Goal: Task Accomplishment & Management: Complete application form

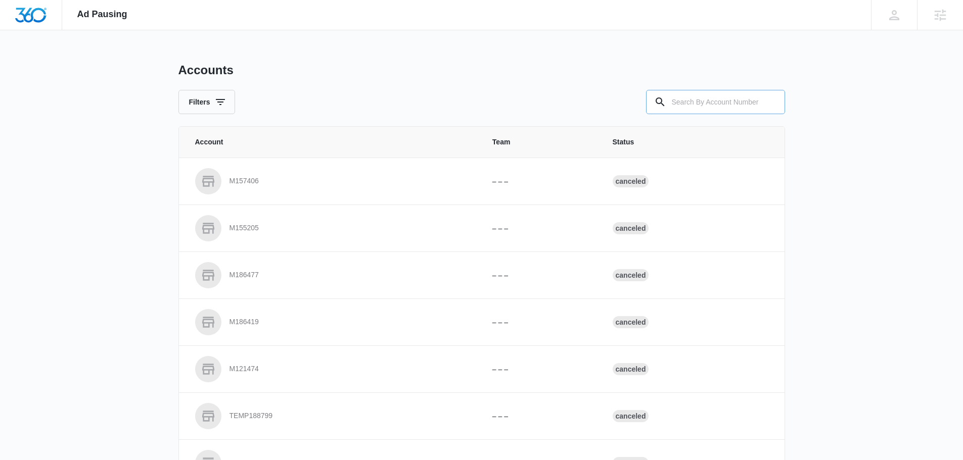
click at [725, 100] on input "text" at bounding box center [715, 102] width 139 height 24
type input "m335401"
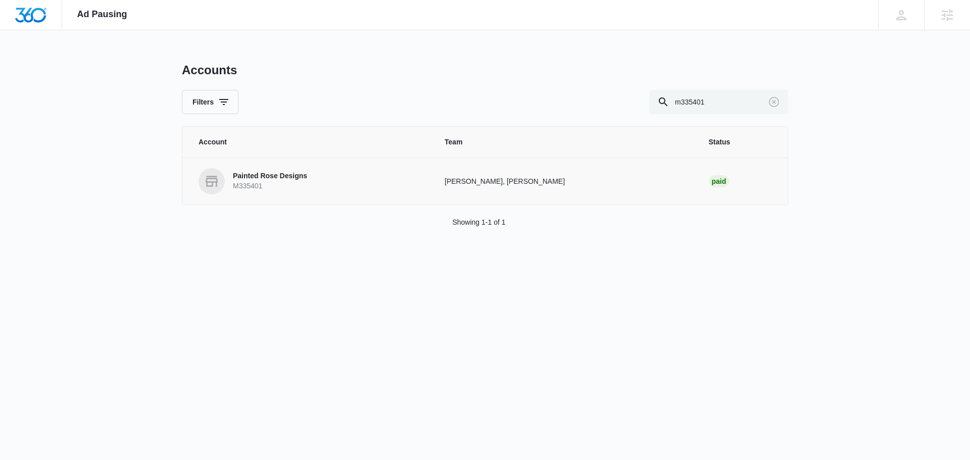
click at [265, 184] on p "M335401" at bounding box center [270, 186] width 74 height 10
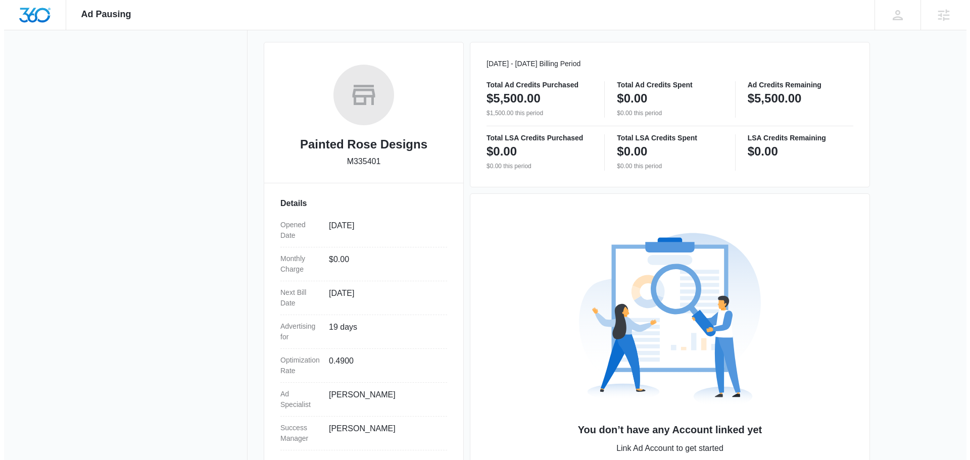
scroll to position [183, 0]
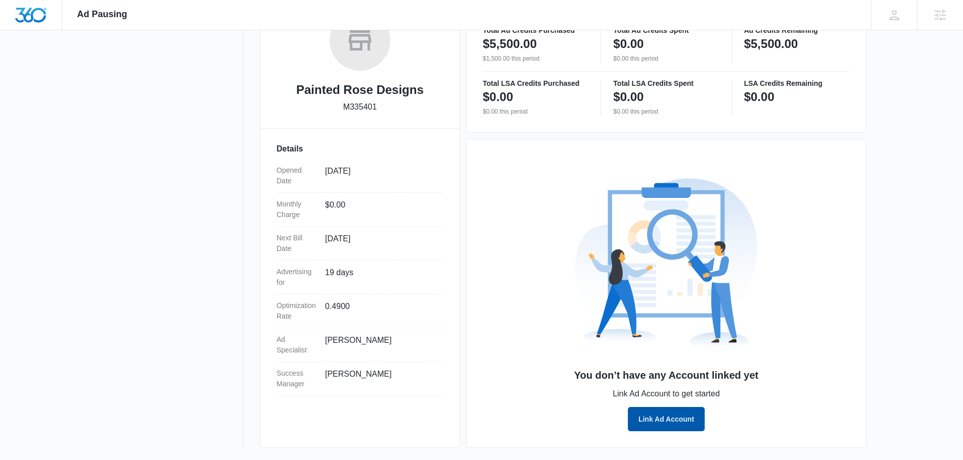
click at [680, 424] on button "Link Ad Account" at bounding box center [666, 419] width 77 height 24
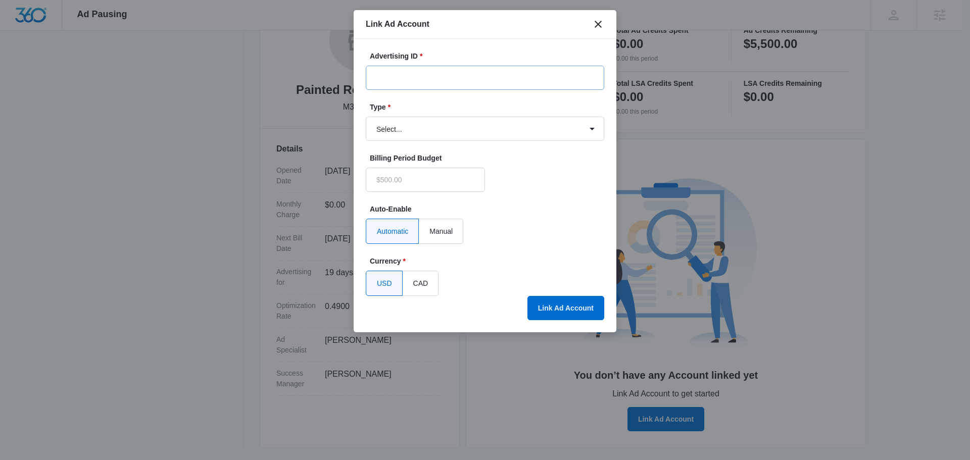
type input "$0.00"
click at [448, 73] on input "Advertising ID *" at bounding box center [485, 78] width 239 height 24
paste input "[PHONE_NUMBER]"
type input "[PHONE_NUMBER]"
click at [424, 132] on select "Select... Bing Ads Facebook Ads Google Ads" at bounding box center [485, 129] width 239 height 24
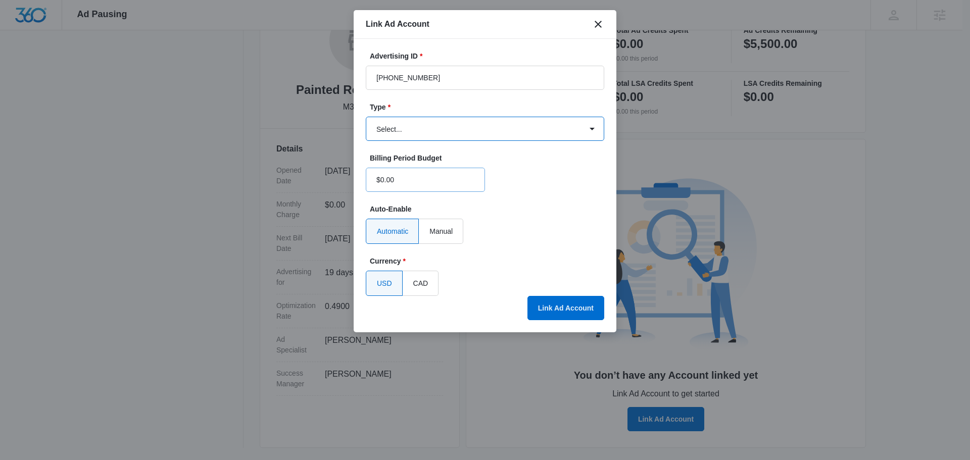
select select "google"
click at [366, 117] on select "Select... Bing Ads Facebook Ads Google Ads" at bounding box center [485, 129] width 239 height 24
click at [541, 307] on button "Link Ad Account" at bounding box center [566, 308] width 77 height 24
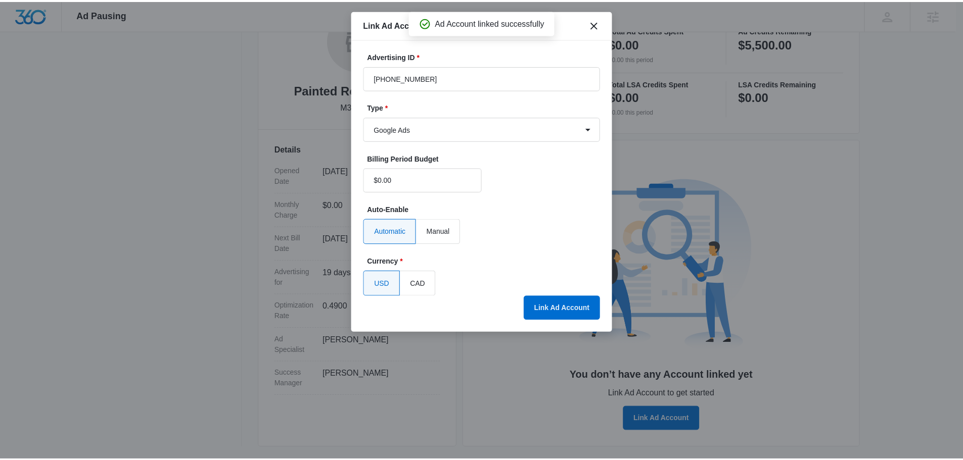
scroll to position [148, 0]
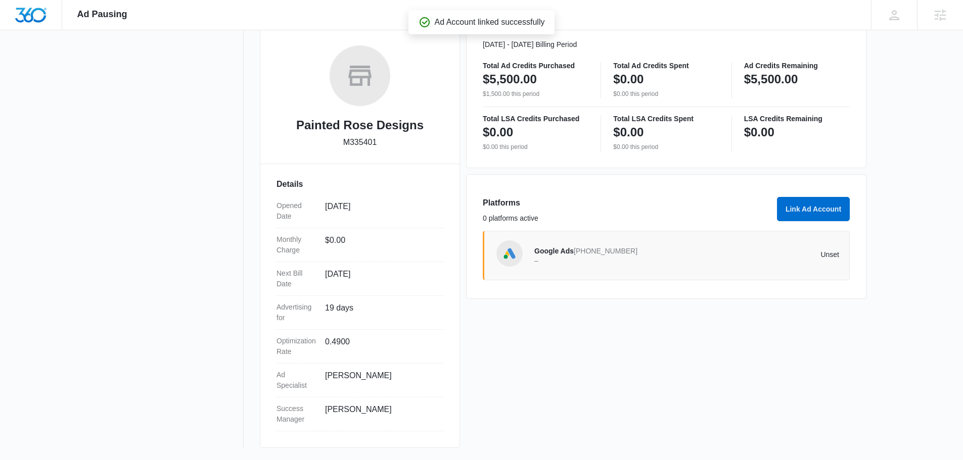
drag, startPoint x: 161, startPoint y: 165, endPoint x: 155, endPoint y: 172, distance: 8.9
click at [155, 173] on nav "View Account Overview Notification Settings 0" at bounding box center [170, 182] width 147 height 534
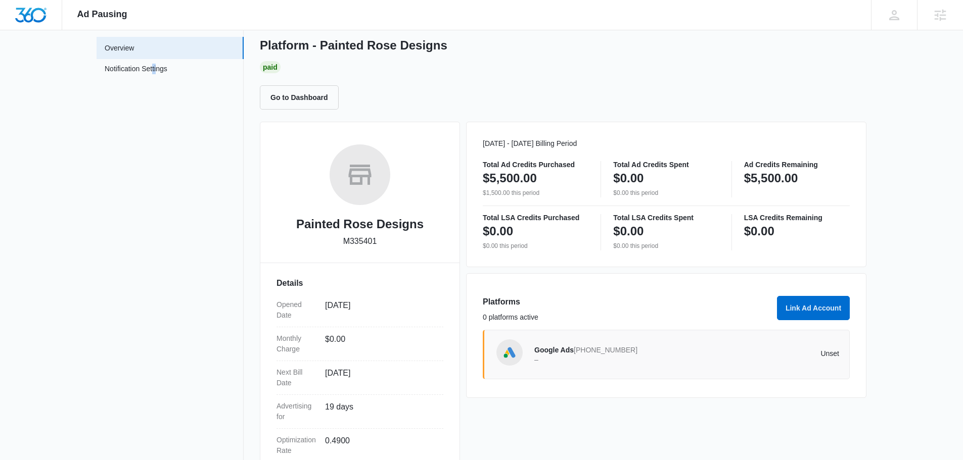
scroll to position [0, 0]
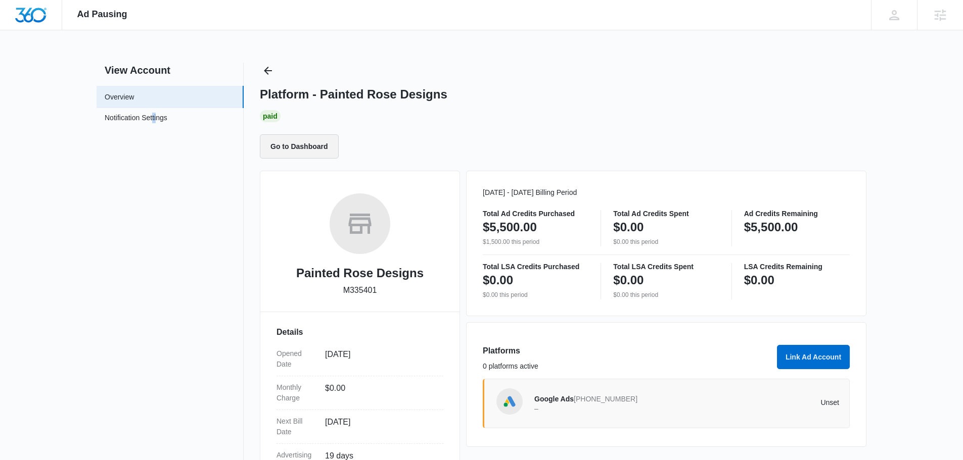
click at [300, 148] on button "Go to Dashboard" at bounding box center [299, 146] width 79 height 24
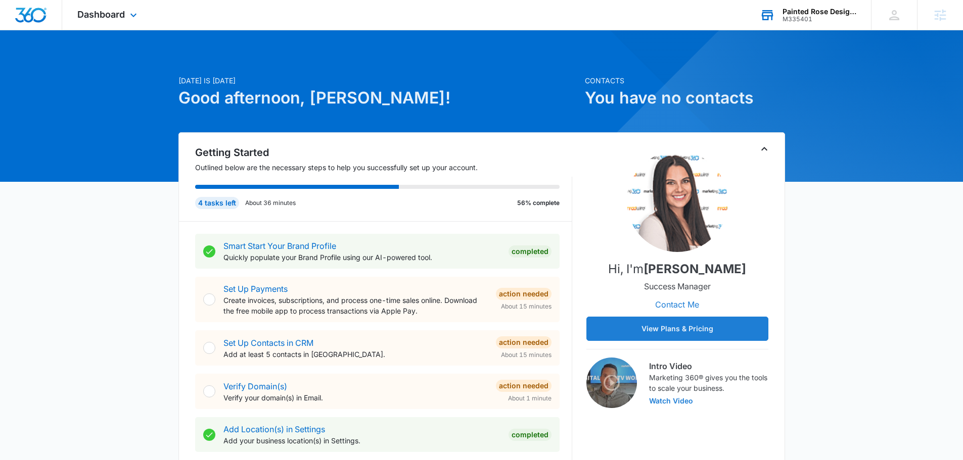
click at [794, 2] on div "Painted Rose Designs M335401 Your Accounts View All" at bounding box center [807, 15] width 126 height 30
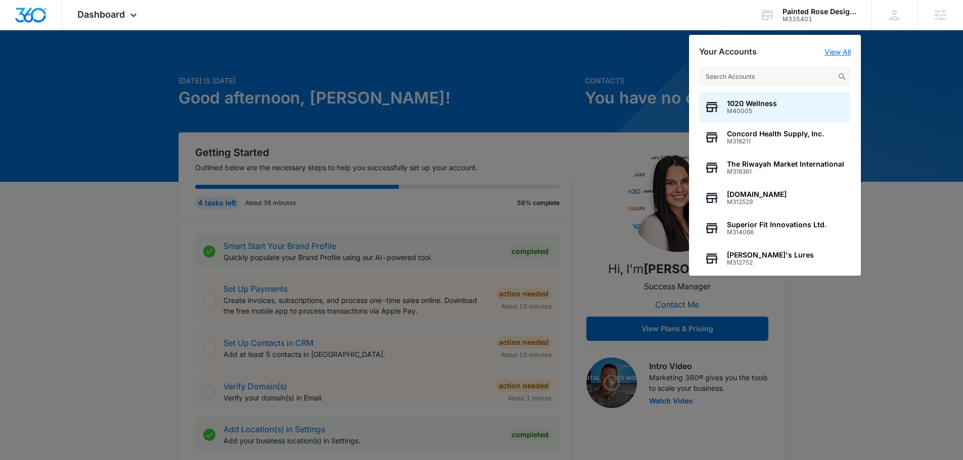
click at [837, 49] on link "View All" at bounding box center [837, 52] width 26 height 9
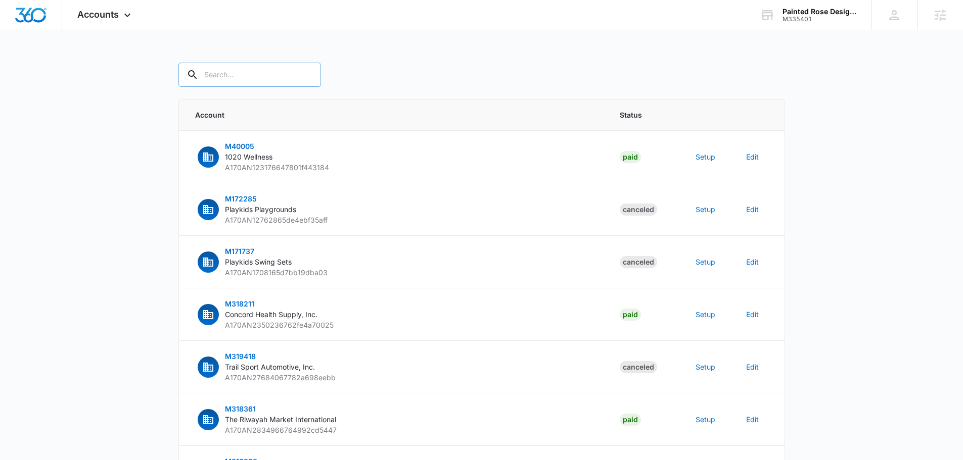
click at [229, 78] on input "text" at bounding box center [249, 75] width 143 height 24
type input "m335401"
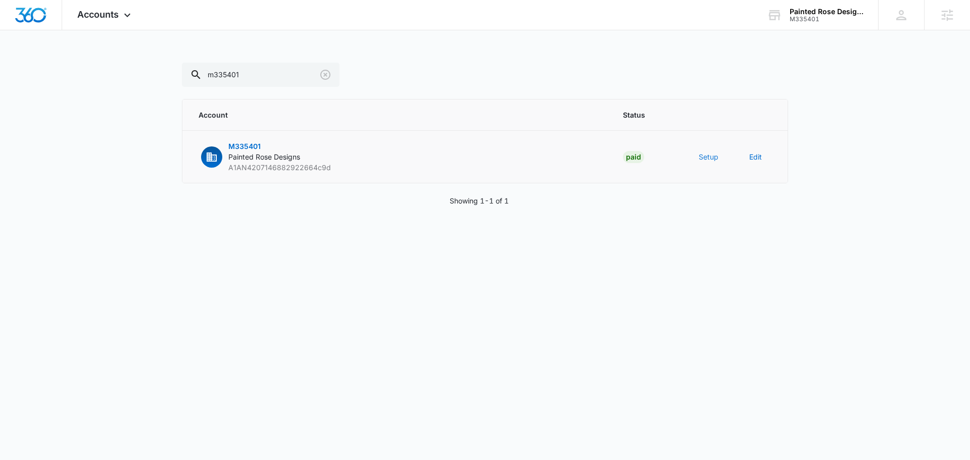
click at [711, 155] on button "Setup" at bounding box center [709, 157] width 20 height 11
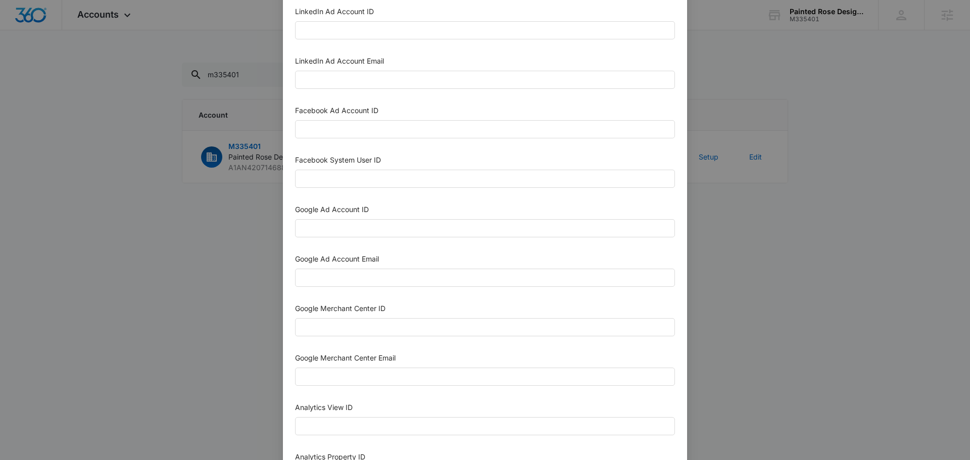
scroll to position [202, 0]
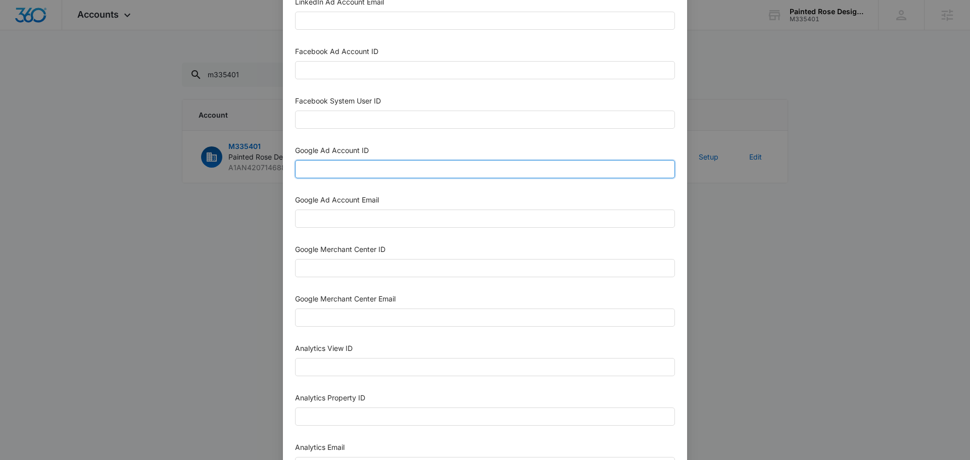
click at [377, 169] on input "Google Ad Account ID" at bounding box center [485, 169] width 380 height 18
paste input "[PHONE_NUMBER]"
type input "[PHONE_NUMBER]"
click at [372, 224] on input "Google Ad Account Email" at bounding box center [485, 219] width 380 height 18
type input "m360+accounts1029@madwiremedia.com"
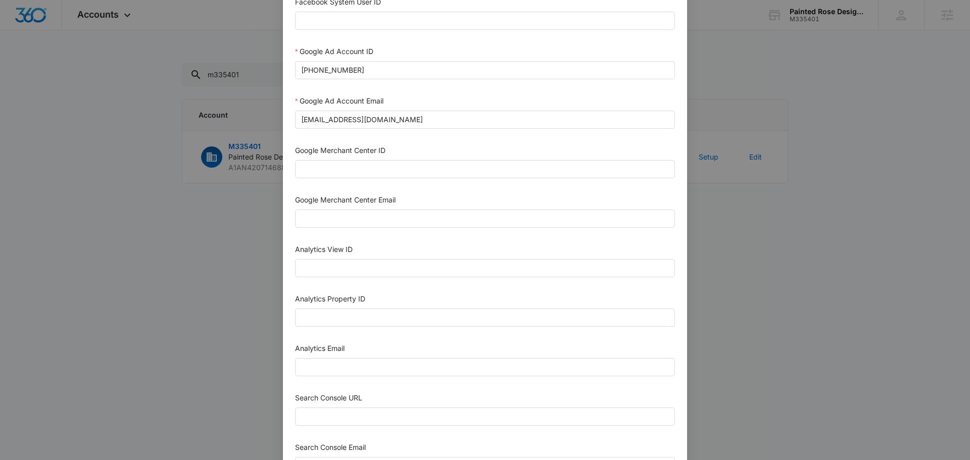
scroll to position [303, 0]
click at [390, 347] on div "Analytics Email" at bounding box center [485, 348] width 380 height 15
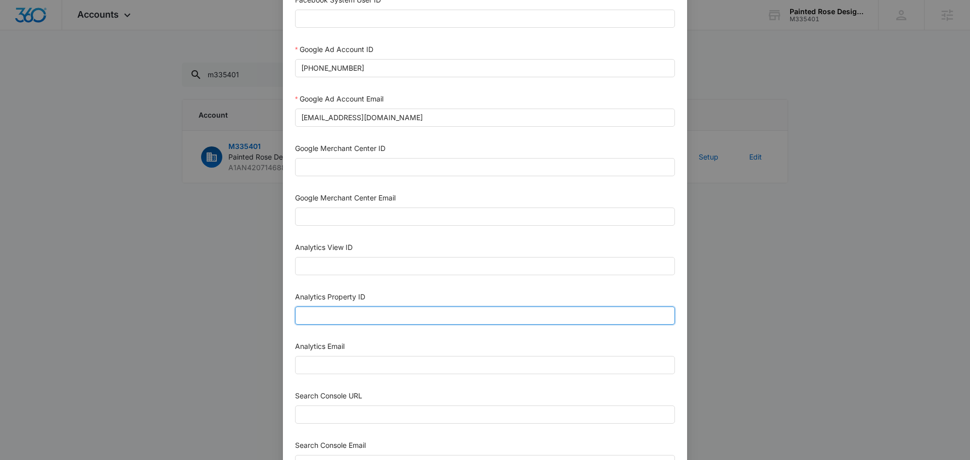
click at [389, 322] on input "Analytics Property ID" at bounding box center [485, 316] width 380 height 18
paste input "500915858"
type input "500915858"
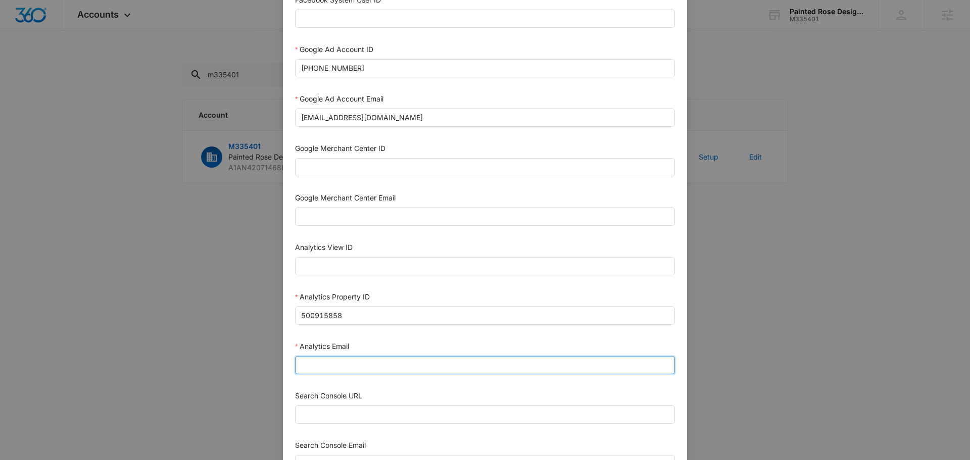
click at [355, 368] on input "Analytics Email" at bounding box center [485, 365] width 380 height 18
type input "m360+accounts1029@madwiremedia.com"
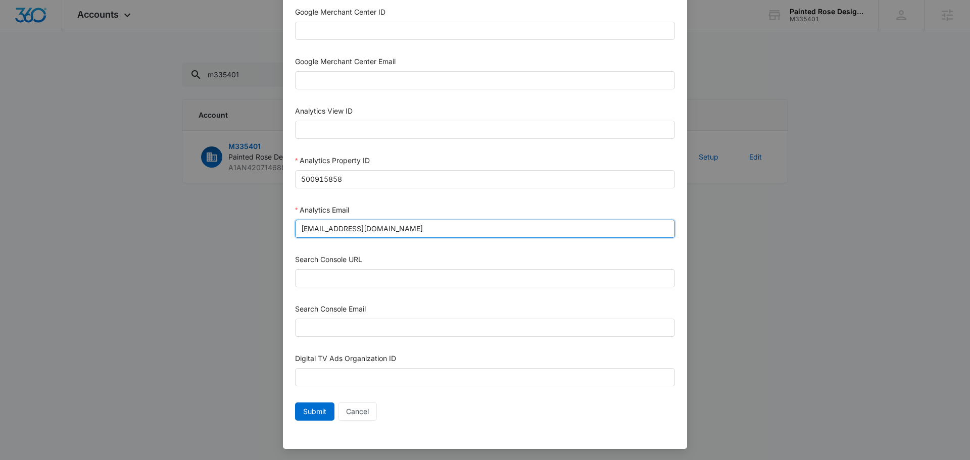
scroll to position [441, 0]
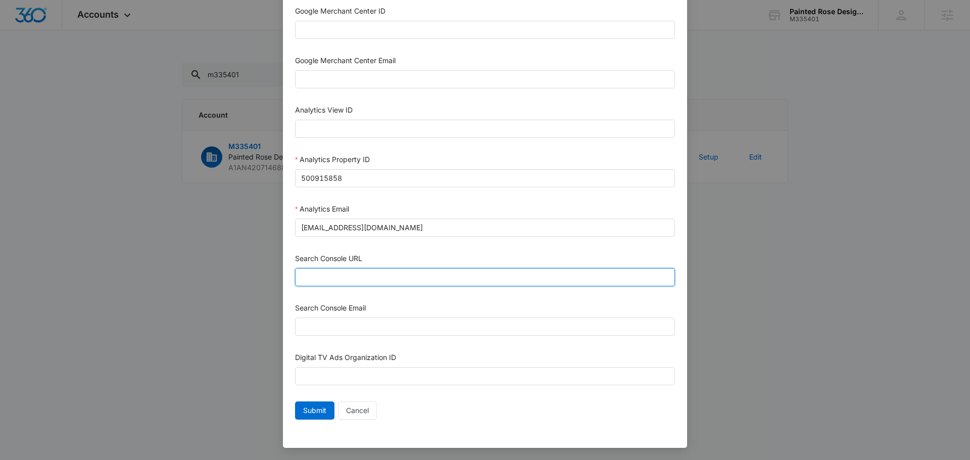
click at [359, 273] on input "Search Console URL" at bounding box center [485, 277] width 380 height 18
paste input "https://www.paintedrosedesigns.com/"
type input "https://www.paintedrosedesigns.com/"
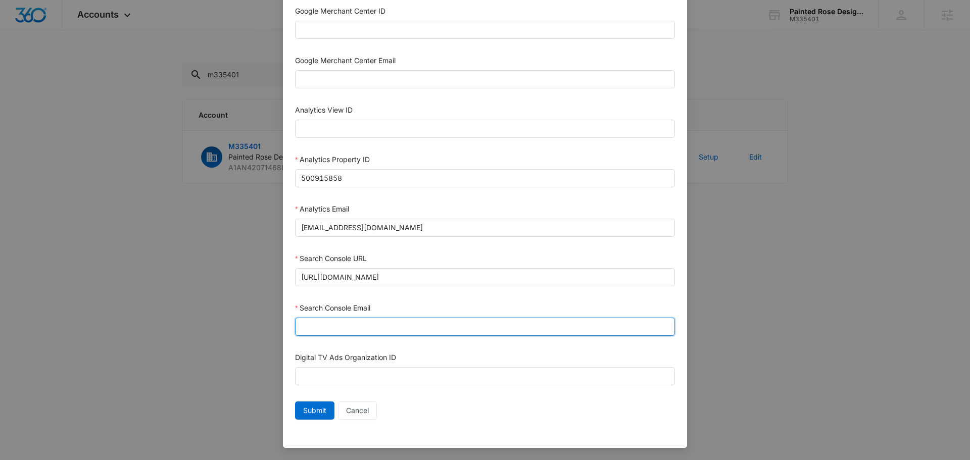
click at [383, 328] on input "Search Console Email" at bounding box center [485, 327] width 380 height 18
type input "m360+accounts1029@madwiremedia.com"
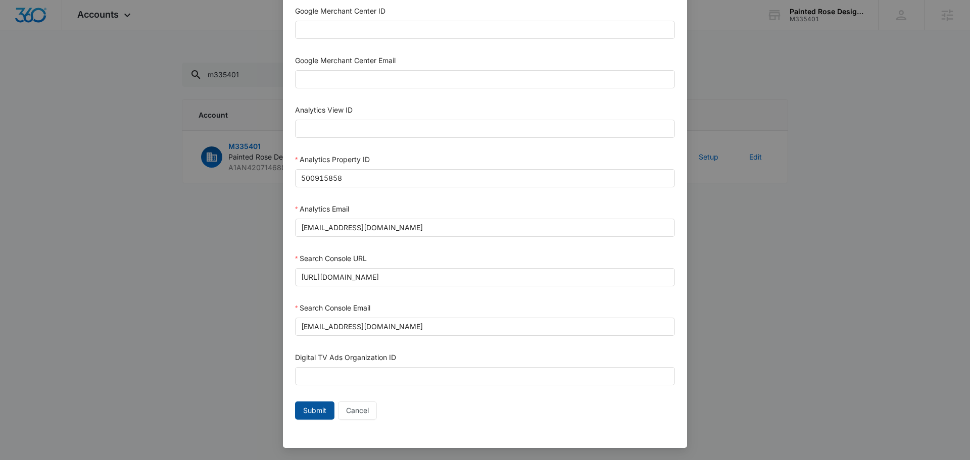
click at [303, 407] on span "Submit" at bounding box center [314, 410] width 23 height 11
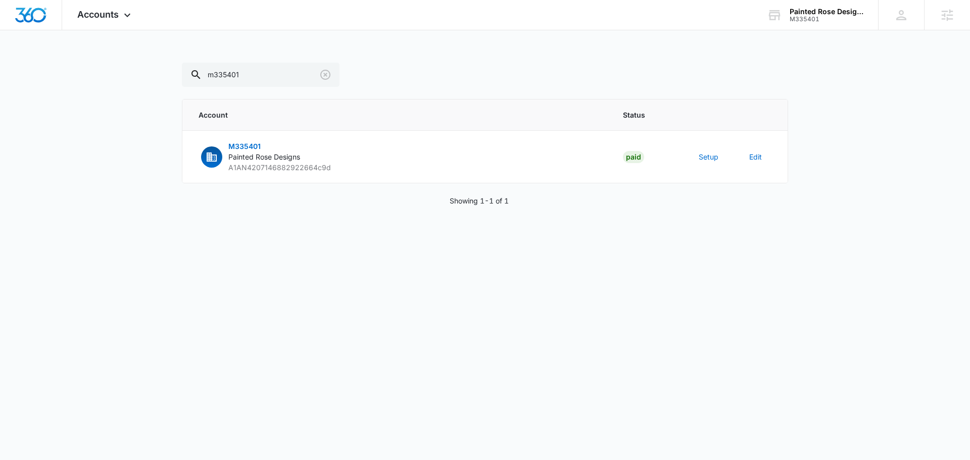
scroll to position [431, 0]
